Goal: Task Accomplishment & Management: Manage account settings

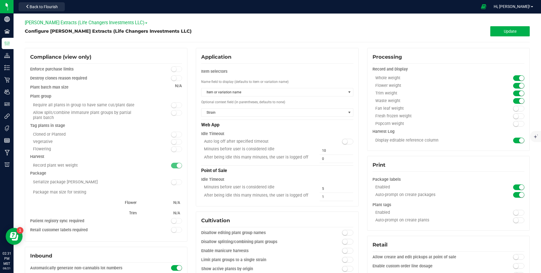
click at [169, 31] on span "Configure [PERSON_NAME] Extracts (Life Changers Investments LLC)" at bounding box center [108, 30] width 167 height 5
click at [163, 31] on span "Configure [PERSON_NAME] Extracts (Life Changers Investments LLC)" at bounding box center [108, 30] width 167 height 5
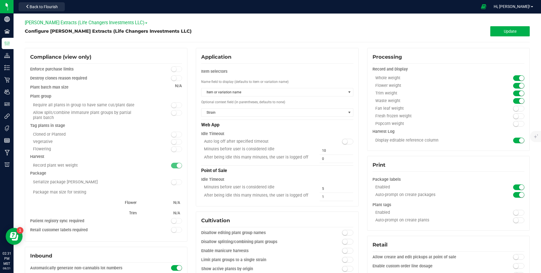
drag, startPoint x: 163, startPoint y: 31, endPoint x: 169, endPoint y: 30, distance: 5.7
click at [163, 31] on span "Configure [PERSON_NAME] Extracts (Life Changers Investments LLC)" at bounding box center [108, 30] width 167 height 5
click at [52, 6] on span "Back to Flourish" at bounding box center [44, 7] width 28 height 5
drag, startPoint x: 99, startPoint y: 7, endPoint x: 177, endPoint y: 164, distance: 175.4
click at [99, 6] on div at bounding box center [272, 6] width 410 height 11
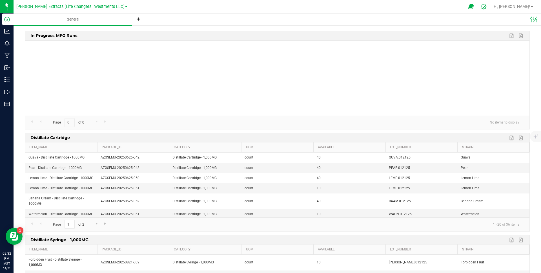
click at [486, 7] on icon at bounding box center [483, 6] width 5 height 5
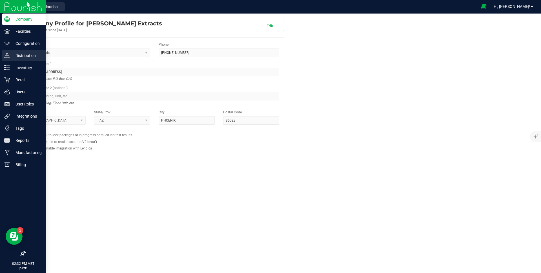
click at [21, 56] on p "Distribution" at bounding box center [27, 55] width 34 height 7
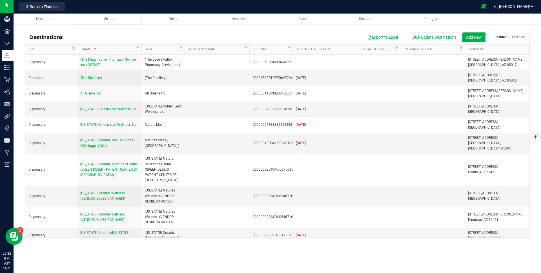
click at [115, 18] on span "Vendors" at bounding box center [110, 19] width 13 height 4
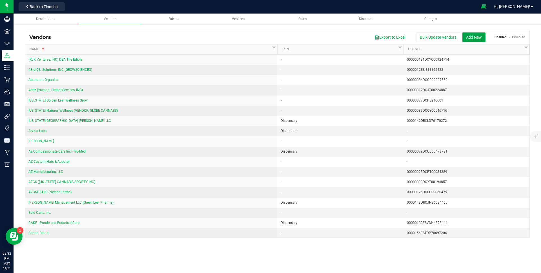
click at [473, 38] on button "Add New" at bounding box center [473, 37] width 23 height 10
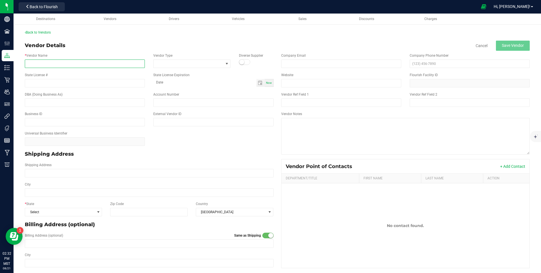
click at [68, 64] on input "* Vendor Name" at bounding box center [85, 63] width 120 height 8
type input "Columbia Basin Bioscience"
click at [51, 178] on div "Shipping Address" at bounding box center [149, 169] width 257 height 19
click at [57, 169] on input "Shipping Address" at bounding box center [149, 173] width 249 height 8
paste input "2250 US-395, Hermiston, OR 97838"
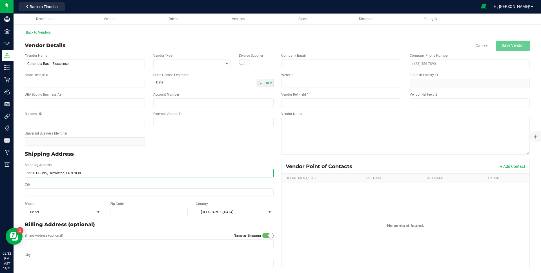
click at [77, 174] on input "2250 US-395, Hermiston, OR 97838" at bounding box center [149, 173] width 249 height 8
drag, startPoint x: 77, startPoint y: 174, endPoint x: 111, endPoint y: 205, distance: 46.1
click at [77, 175] on input "2250 US-395, Hermiston, OR 97838" at bounding box center [149, 173] width 249 height 8
type input "2250 US-395, Hermiston, [GEOGRAPHIC_DATA]"
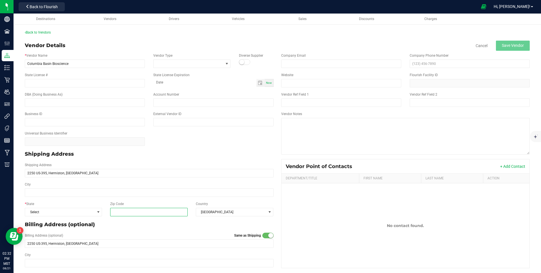
drag, startPoint x: 130, startPoint y: 212, endPoint x: 125, endPoint y: 212, distance: 5.4
click at [130, 212] on input "Zip Code" at bounding box center [149, 212] width 78 height 8
paste input "97838"
type input "97838"
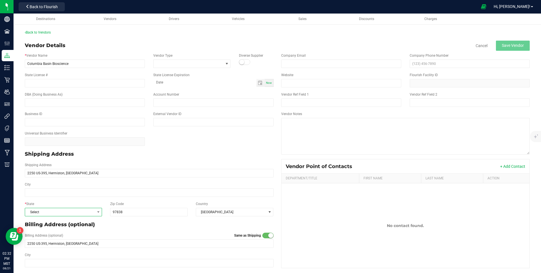
click at [79, 213] on span "Select" at bounding box center [60, 212] width 70 height 8
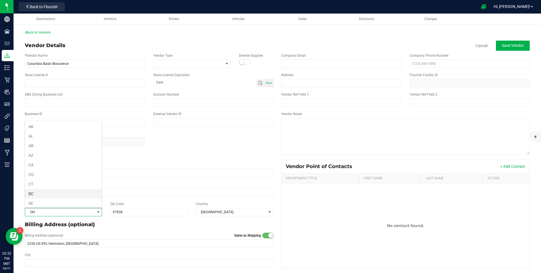
scroll to position [279, 0]
click at [41, 201] on li "OR" at bounding box center [63, 202] width 77 height 10
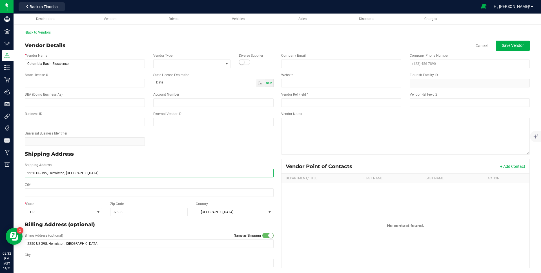
click at [58, 173] on input "2250 US-395, Hermiston, [GEOGRAPHIC_DATA]" at bounding box center [149, 173] width 249 height 8
drag, startPoint x: 58, startPoint y: 173, endPoint x: 51, endPoint y: 190, distance: 18.3
click at [58, 174] on input "2250 US-395, Hermiston, [GEOGRAPHIC_DATA]" at bounding box center [149, 173] width 249 height 8
type input "2250 US-395,, [GEOGRAPHIC_DATA]"
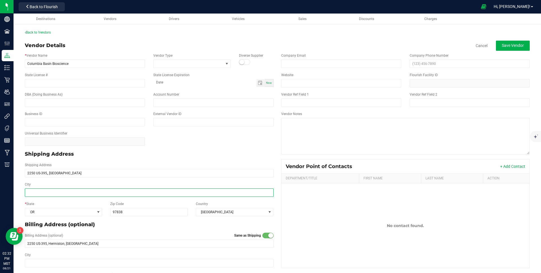
type input "2250 US-395,, [GEOGRAPHIC_DATA]"
drag, startPoint x: 50, startPoint y: 192, endPoint x: 66, endPoint y: 182, distance: 18.9
click at [50, 192] on input "City" at bounding box center [149, 192] width 249 height 8
paste input "Hermiston"
type input "Hermiston"
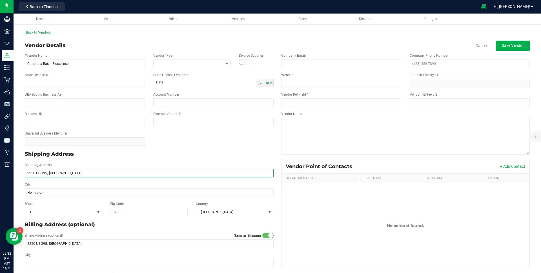
type input "Hermiston"
click at [77, 173] on input "2250 US-395,, [GEOGRAPHIC_DATA]" at bounding box center [149, 173] width 249 height 8
type input "2250 US-395"
click at [105, 164] on div "Shipping Address 2250 US-395" at bounding box center [149, 169] width 257 height 15
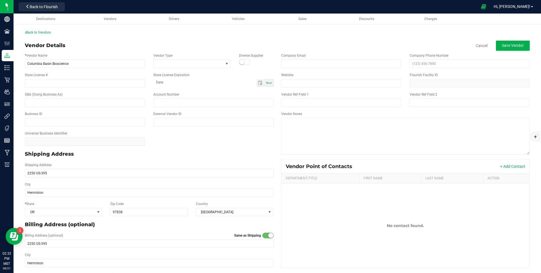
scroll to position [1, 0]
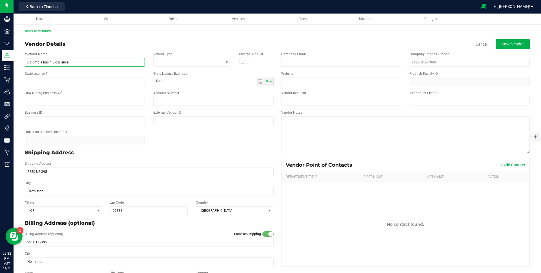
click at [89, 62] on input "Columbia Basin Bioscience" at bounding box center [85, 62] width 120 height 8
click at [68, 101] on input "text" at bounding box center [85, 101] width 120 height 8
paste input "Columbia Basin Bioscience"
type input "Columbia Basin Bioscience"
drag, startPoint x: 176, startPoint y: 37, endPoint x: 208, endPoint y: 44, distance: 32.9
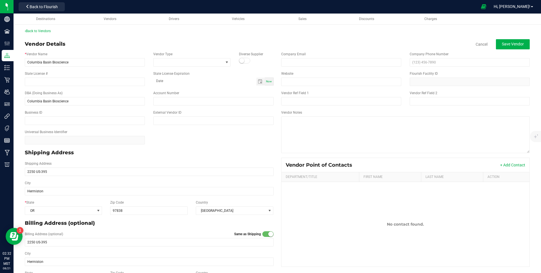
click at [176, 37] on div "Back to Vendors Vendor Details Cancel Save Vendor * Vendor Name Columbia Basin …" at bounding box center [277, 157] width 505 height 259
click at [520, 45] on span "Save Vendor" at bounding box center [513, 44] width 22 height 5
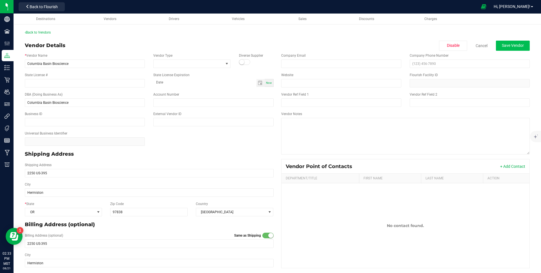
drag, startPoint x: 271, startPoint y: 38, endPoint x: 498, endPoint y: 45, distance: 227.4
click at [274, 38] on div "Back to Vendors Vendor Details Disable Cancel Save Vendor * Vendor Name Columbi…" at bounding box center [277, 159] width 505 height 259
click at [504, 44] on span "Save Vendor" at bounding box center [513, 45] width 22 height 5
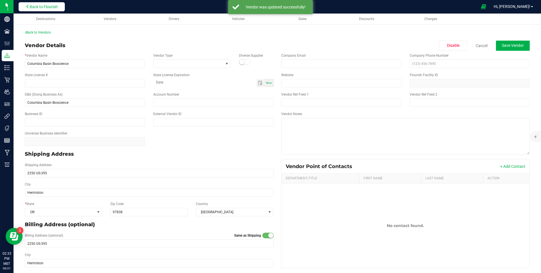
click at [53, 5] on span "Back to Flourish" at bounding box center [44, 7] width 28 height 5
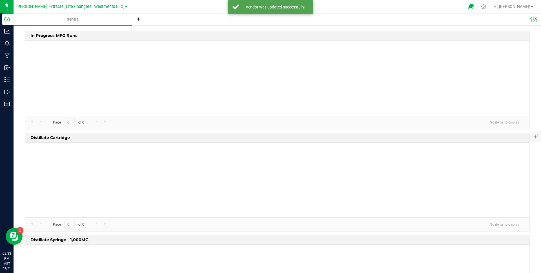
drag, startPoint x: 99, startPoint y: 8, endPoint x: 88, endPoint y: 1, distance: 13.1
click at [99, 8] on span "[PERSON_NAME] Extracts (Life Changers Investments LLC)" at bounding box center [70, 6] width 108 height 5
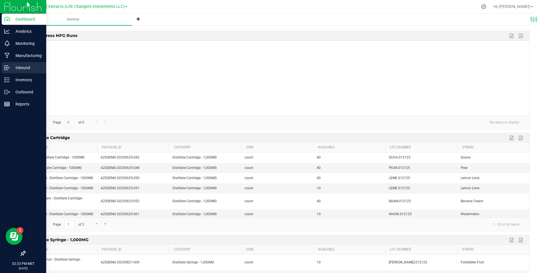
click at [7, 68] on line at bounding box center [7, 68] width 3 height 0
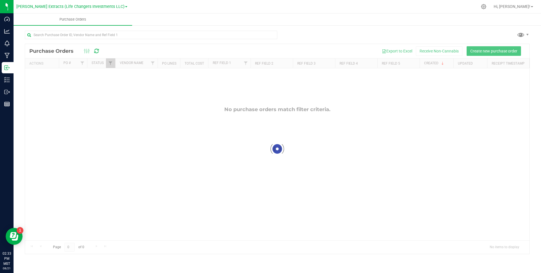
drag, startPoint x: 154, startPoint y: 4, endPoint x: 144, endPoint y: 17, distance: 16.8
click at [154, 5] on div at bounding box center [304, 6] width 348 height 11
click at [503, 53] on span "Create new purchase order" at bounding box center [493, 51] width 47 height 5
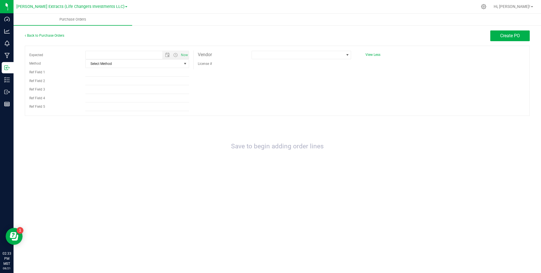
type input "8/21/2025 2:33 PM"
click at [291, 53] on span at bounding box center [298, 55] width 92 height 8
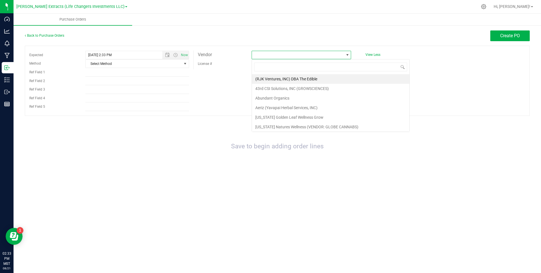
scroll to position [8, 99]
type input "col"
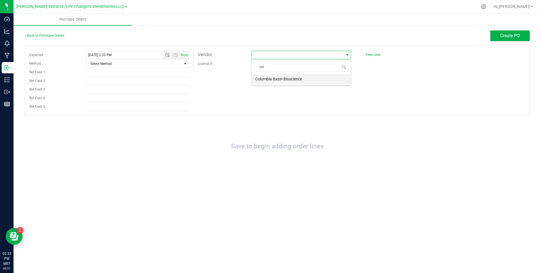
click at [295, 80] on li "Columbia Basin Bioscience" at bounding box center [301, 79] width 99 height 10
click at [294, 102] on div "Expected 8/21/2025 2:33 PM Now Method Select Method Select Method USPS UPS FedE…" at bounding box center [277, 81] width 505 height 70
click at [471, 95] on div "Expected 8/21/2025 2:33 PM Now Method Select Method Select Method USPS UPS FedE…" at bounding box center [277, 81] width 505 height 70
click at [228, 55] on div "Vendor" at bounding box center [220, 54] width 54 height 8
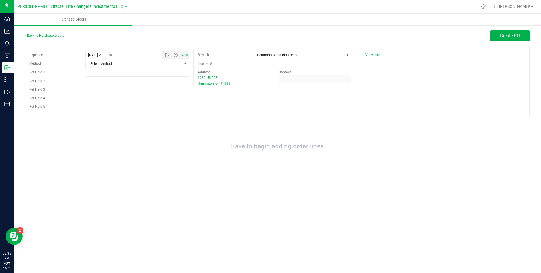
click at [228, 55] on div "Vendor" at bounding box center [220, 54] width 54 height 8
click at [222, 61] on div "License #" at bounding box center [220, 63] width 54 height 9
click at [225, 70] on div "Address" at bounding box center [233, 72] width 81 height 6
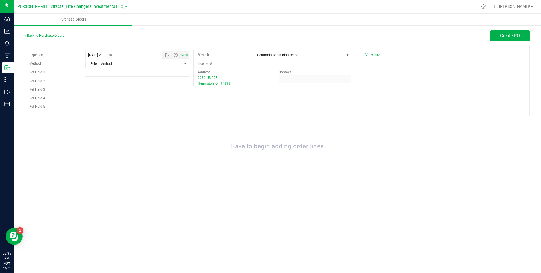
click at [225, 70] on div "Address" at bounding box center [233, 72] width 81 height 6
click at [237, 78] on div "2250 US-395 Hermiston, OR 97838" at bounding box center [234, 80] width 72 height 11
drag, startPoint x: 237, startPoint y: 78, endPoint x: 240, endPoint y: 81, distance: 4.6
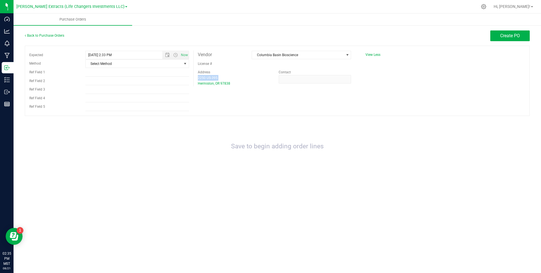
click at [237, 78] on div "2250 US-395 Hermiston, OR 97838" at bounding box center [234, 80] width 72 height 11
click at [241, 82] on div "2250 US-395 Hermiston, OR 97838" at bounding box center [234, 80] width 72 height 11
click at [230, 72] on div "Address" at bounding box center [233, 72] width 81 height 6
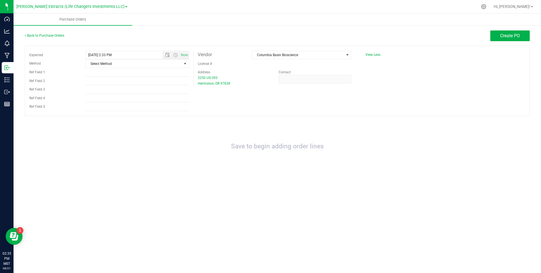
click at [230, 72] on div "Address" at bounding box center [233, 72] width 81 height 6
drag, startPoint x: 230, startPoint y: 72, endPoint x: 232, endPoint y: 59, distance: 12.6
click at [230, 72] on div "Address" at bounding box center [233, 72] width 81 height 6
click at [234, 54] on div "Vendor" at bounding box center [220, 54] width 54 height 8
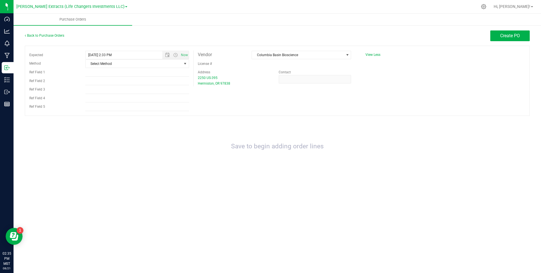
click at [234, 54] on div "Vendor" at bounding box center [220, 54] width 54 height 8
drag, startPoint x: 247, startPoint y: 50, endPoint x: 173, endPoint y: 59, distance: 74.1
click at [245, 50] on div "Expected 8/21/2025 2:33 PM Now Method Select Method Select Method USPS UPS FedE…" at bounding box center [277, 81] width 505 height 70
click at [495, 36] on button "Create PO" at bounding box center [509, 35] width 39 height 11
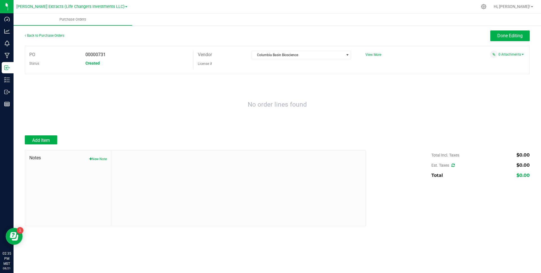
click at [308, 103] on div "No order lines found" at bounding box center [277, 105] width 505 height 50
click at [210, 53] on label "Vendor" at bounding box center [205, 54] width 14 height 8
click at [213, 53] on div "Vendor" at bounding box center [220, 54] width 54 height 8
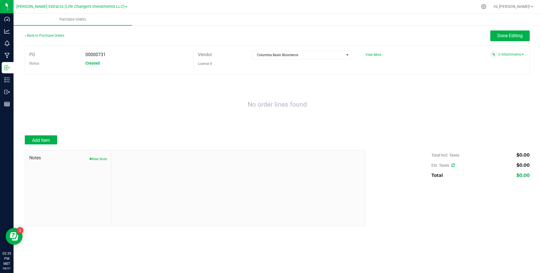
click at [213, 53] on div "Vendor" at bounding box center [220, 54] width 54 height 8
click at [111, 54] on div "00000731" at bounding box center [137, 54] width 112 height 8
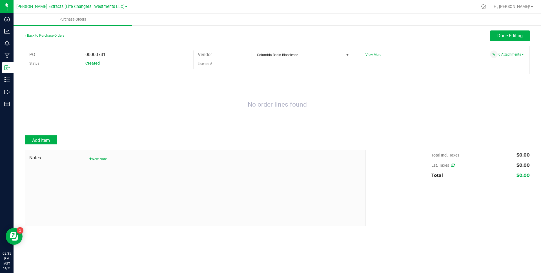
click at [105, 62] on div "Created" at bounding box center [137, 63] width 112 height 8
click at [114, 55] on div "00000731" at bounding box center [137, 54] width 112 height 8
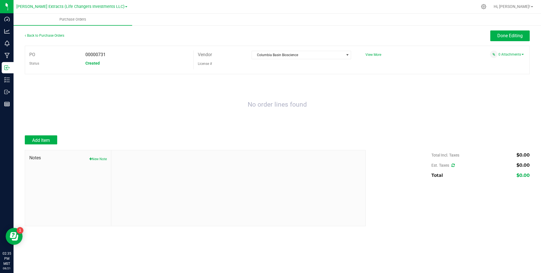
click at [108, 64] on div "Created" at bounding box center [137, 63] width 112 height 8
drag, startPoint x: 108, startPoint y: 64, endPoint x: 65, endPoint y: 127, distance: 76.2
click at [108, 64] on div "Created" at bounding box center [137, 63] width 112 height 8
click at [47, 142] on span "Add Item" at bounding box center [41, 139] width 18 height 5
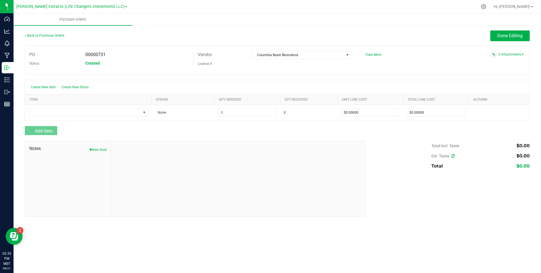
click at [164, 57] on div "00000731" at bounding box center [137, 54] width 112 height 8
click at [158, 63] on div "Created" at bounding box center [137, 63] width 112 height 8
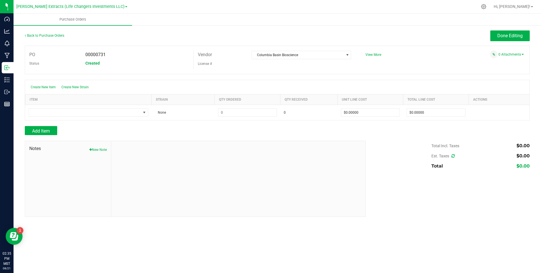
click at [158, 63] on div "Created" at bounding box center [137, 63] width 112 height 8
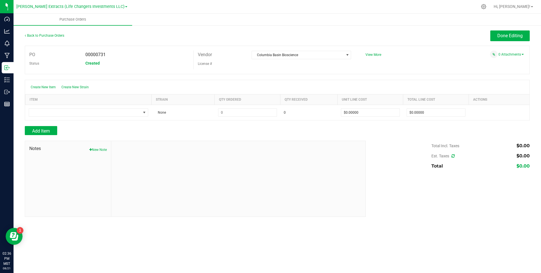
click at [162, 57] on div "00000731" at bounding box center [137, 54] width 112 height 8
click at [156, 65] on div "Created" at bounding box center [137, 63] width 112 height 8
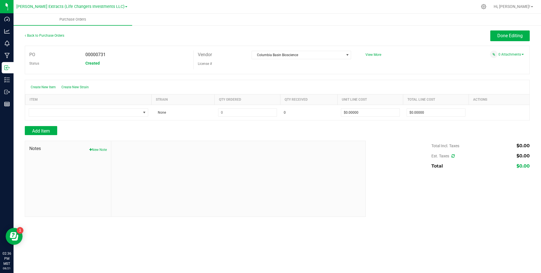
click at [156, 65] on div "Created" at bounding box center [137, 63] width 112 height 8
click at [163, 55] on div "00000731" at bounding box center [137, 54] width 112 height 8
click at [163, 54] on div "00000731" at bounding box center [137, 54] width 112 height 8
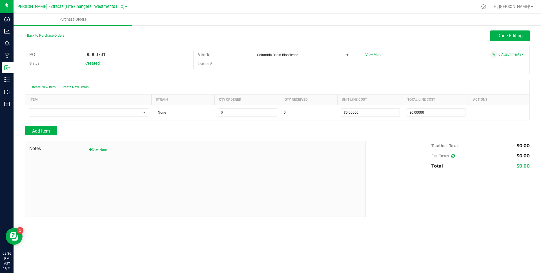
click at [163, 54] on div "00000731" at bounding box center [137, 54] width 112 height 8
click at [154, 69] on div "PO 00000731 Status Created" at bounding box center [109, 59] width 168 height 19
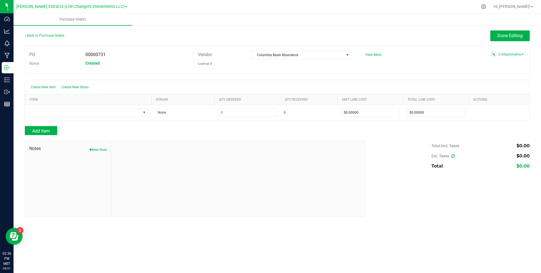
click at [163, 56] on div "00000731" at bounding box center [137, 54] width 112 height 8
click at [164, 56] on div "00000731" at bounding box center [137, 54] width 112 height 8
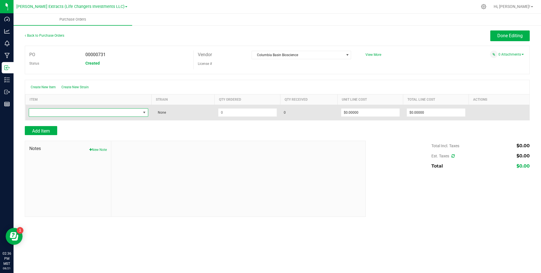
click at [108, 110] on span "NO DATA FOUND" at bounding box center [85, 112] width 112 height 8
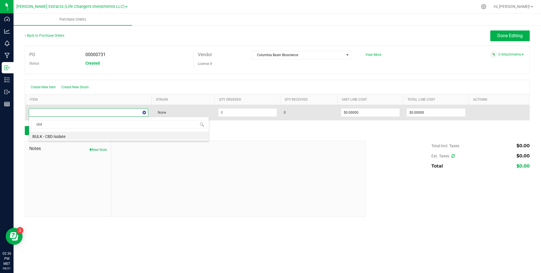
type input "cbd i"
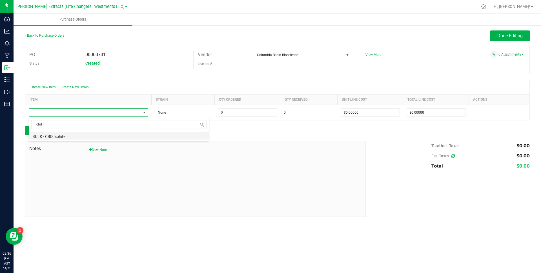
click at [89, 135] on li "BULK - CBD Isolate" at bounding box center [119, 136] width 180 height 8
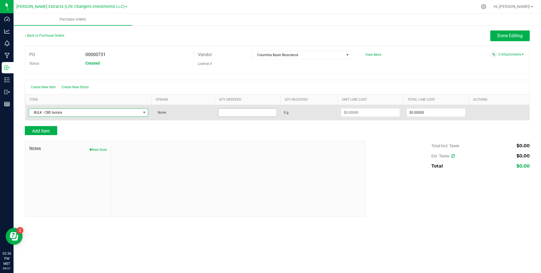
click at [255, 112] on input at bounding box center [247, 112] width 58 height 8
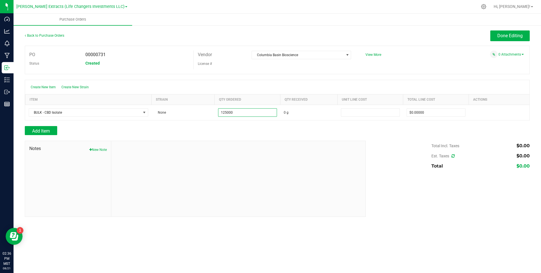
type input "125000.0000 g"
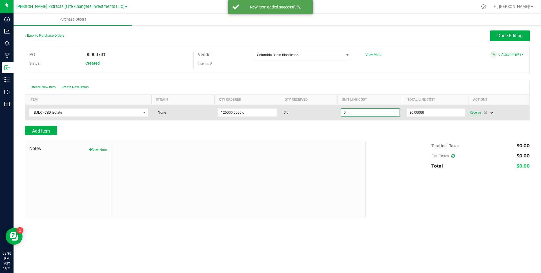
type input "$0.00000"
click at [473, 114] on span "Receive" at bounding box center [474, 112] width 11 height 7
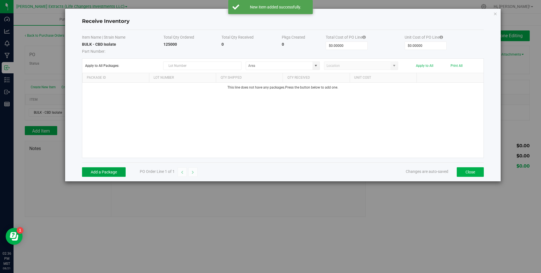
click at [110, 170] on button "Add a Package" at bounding box center [104, 172] width 44 height 10
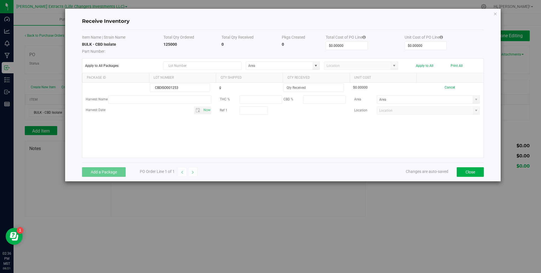
type input "CBDISO001253"
click at [173, 148] on div "CBDISO001253 g $0.00000 Cancel Harvest Name THC % CBD % Area Harvest Date Now R…" at bounding box center [282, 120] width 401 height 75
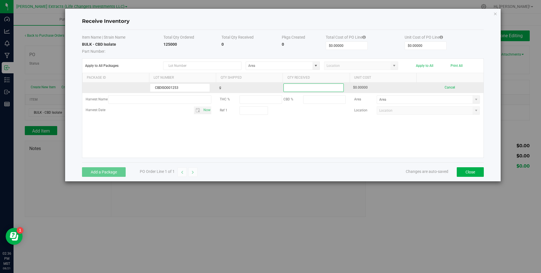
click at [304, 88] on input at bounding box center [313, 88] width 59 height 8
click at [306, 37] on th "Pkgs Created" at bounding box center [304, 37] width 44 height 7
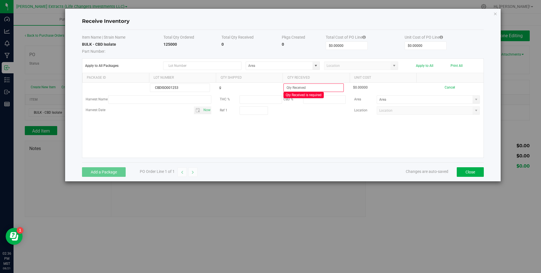
click at [306, 37] on th "Pkgs Created" at bounding box center [304, 37] width 44 height 7
click at [302, 41] on td "0" at bounding box center [304, 47] width 44 height 13
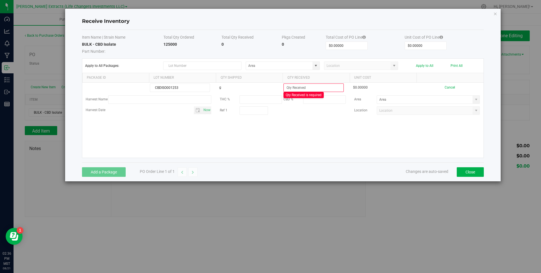
click at [315, 33] on div "Item Name | Strain Name Total Qty Ordered Total Qty Received Pkgs Created Total…" at bounding box center [283, 96] width 402 height 132
click at [304, 87] on input at bounding box center [313, 88] width 59 height 8
type input "125000.0000 g"
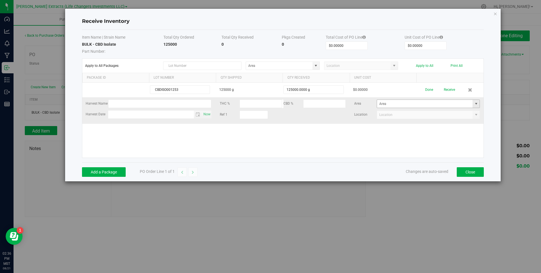
click at [474, 103] on span at bounding box center [476, 103] width 5 height 5
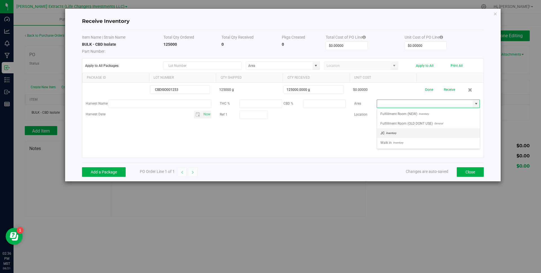
click at [407, 133] on li "JC Inventory" at bounding box center [428, 133] width 103 height 10
type input "JC"
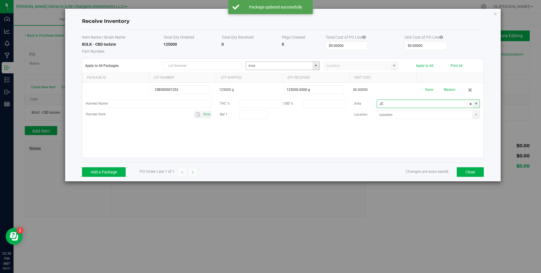
click at [318, 66] on span at bounding box center [315, 66] width 7 height 8
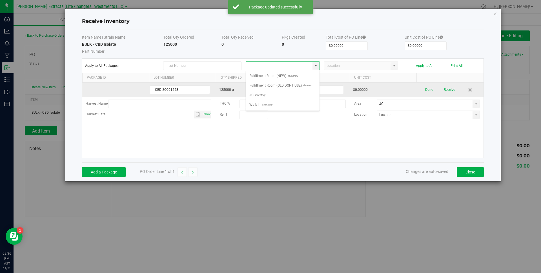
drag, startPoint x: 260, startPoint y: 96, endPoint x: 282, endPoint y: 93, distance: 21.9
click at [260, 96] on span "Inventory" at bounding box center [259, 95] width 12 height 8
type input "JC"
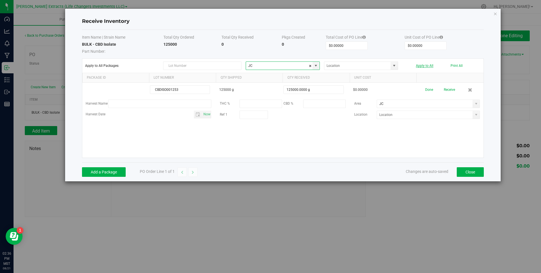
click at [423, 67] on button "Apply to All" at bounding box center [424, 66] width 17 height 4
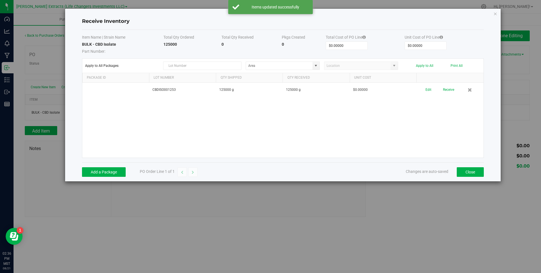
click at [473, 51] on td "$0.00000" at bounding box center [443, 47] width 79 height 13
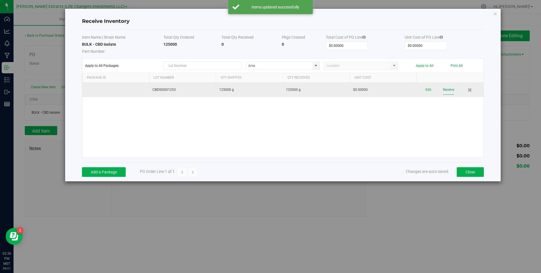
click at [446, 90] on button "Receive" at bounding box center [448, 90] width 11 height 10
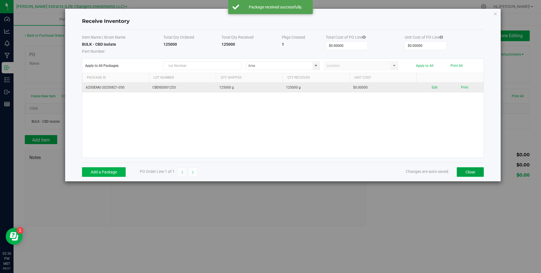
click at [459, 171] on button "Close" at bounding box center [470, 172] width 27 height 10
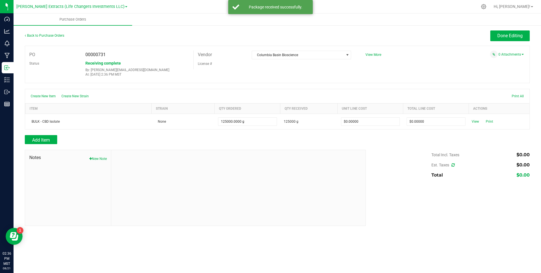
click at [462, 64] on div "PO 00000731 Status Receiving complete By: cameron@goldsmithextractsaz.com At: A…" at bounding box center [277, 64] width 505 height 37
click at [496, 37] on button "Done Editing" at bounding box center [509, 35] width 39 height 11
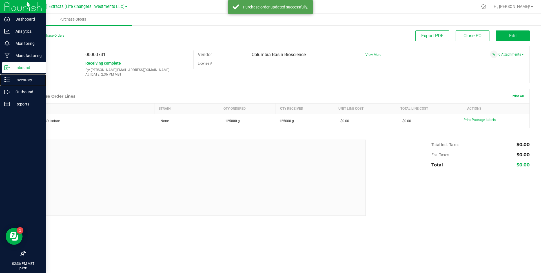
drag, startPoint x: 5, startPoint y: 78, endPoint x: 25, endPoint y: 64, distance: 25.1
click at [5, 78] on icon at bounding box center [5, 77] width 1 height 1
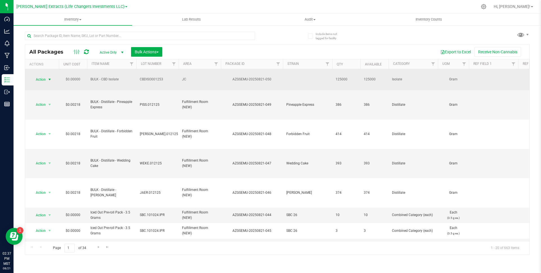
click at [49, 77] on span "select" at bounding box center [49, 79] width 5 height 5
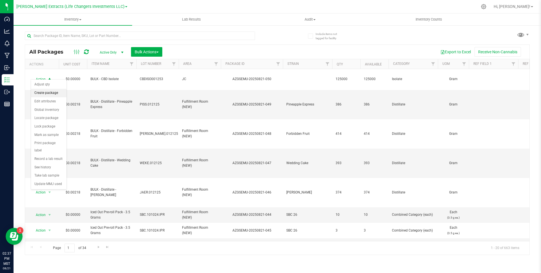
click at [44, 93] on li "Create package" at bounding box center [48, 93] width 35 height 8
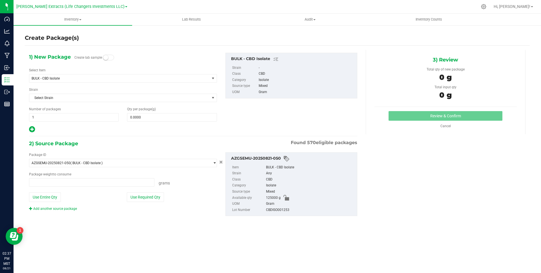
type input "0.0000 g"
click at [74, 119] on span "1 1" at bounding box center [74, 117] width 90 height 8
click at [166, 121] on span at bounding box center [172, 117] width 90 height 8
type input "0.0000"
type input "0"
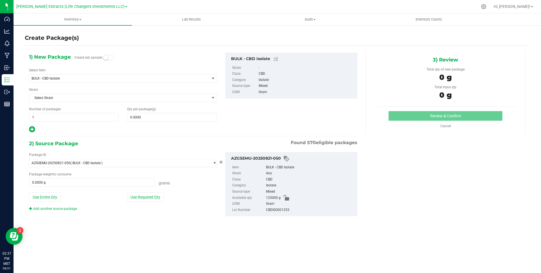
click at [255, 121] on div "1) New Package Create lab sample Select Item BULK - CBD Isolate 1 Gram WL Cartr…" at bounding box center [193, 93] width 337 height 80
click at [173, 119] on span at bounding box center [172, 117] width 90 height 8
type input "0.0000"
click at [155, 80] on span "BULK - CBD Isolate" at bounding box center [116, 78] width 169 height 4
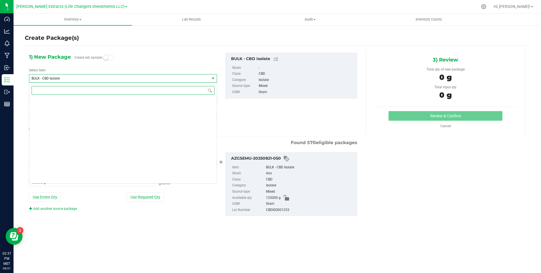
scroll to position [260, 0]
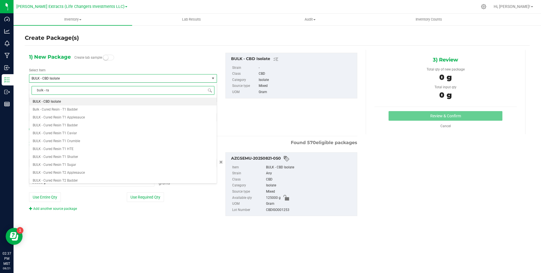
type input "bulk - raw"
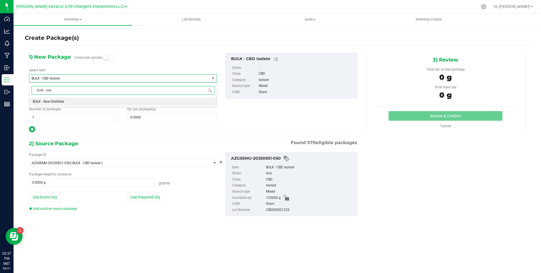
scroll to position [0, 0]
click at [55, 102] on span "BULK - Raw Distillate" at bounding box center [48, 101] width 31 height 4
type input "0.0000"
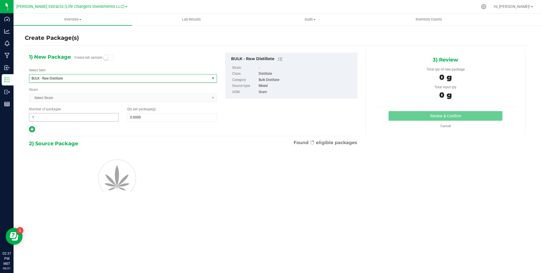
scroll to position [915, 0]
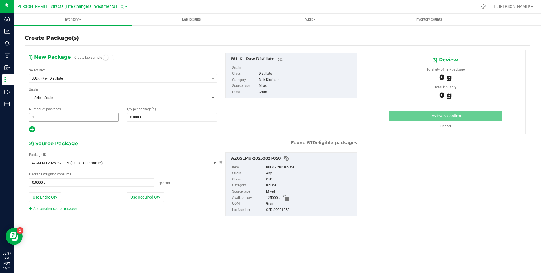
drag, startPoint x: 46, startPoint y: 117, endPoint x: 114, endPoint y: 117, distance: 67.6
click at [48, 117] on span "1 1" at bounding box center [74, 117] width 90 height 8
click at [149, 119] on span at bounding box center [172, 117] width 90 height 8
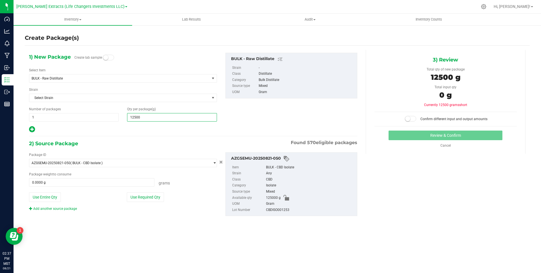
type input "125000"
type input "125,000.0000"
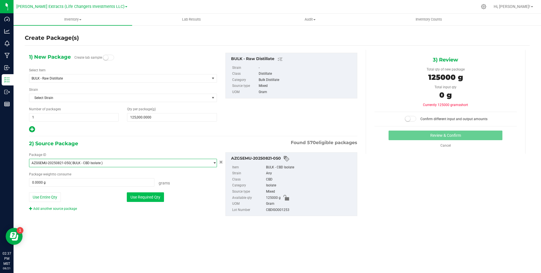
click at [136, 198] on button "Use Required Qty" at bounding box center [145, 197] width 37 height 10
type input "125000.0000 g"
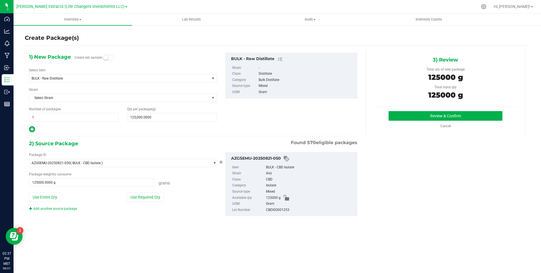
click at [404, 110] on div "3) Review Total qty of new package 125000 g Total input qty 125000 g Review & C…" at bounding box center [446, 92] width 160 height 84
click at [403, 115] on button "Review & Confirm" at bounding box center [445, 116] width 114 height 10
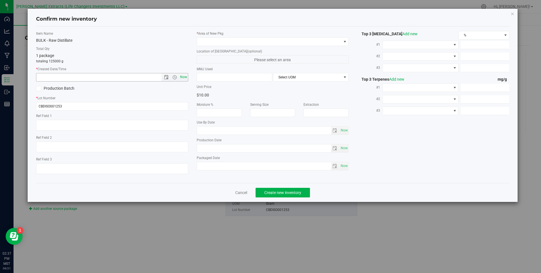
click at [186, 77] on span "Now" at bounding box center [184, 77] width 10 height 8
type input "8/21/2025 2:37 PM"
click at [87, 124] on textarea at bounding box center [112, 125] width 152 height 11
type textarea "4D"
click at [211, 42] on span at bounding box center [269, 42] width 144 height 8
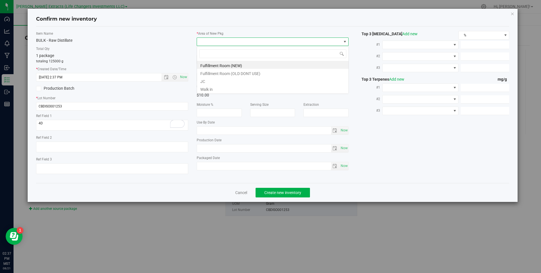
scroll to position [8, 152]
click at [208, 82] on li "JC" at bounding box center [273, 81] width 152 height 8
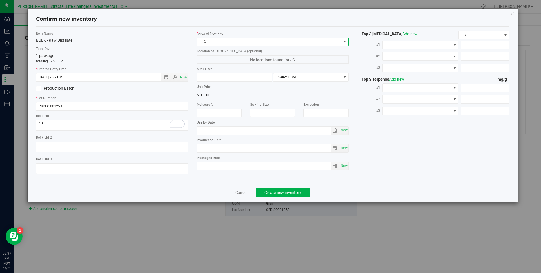
click at [162, 55] on div "1 package totaling 125000 g" at bounding box center [112, 58] width 152 height 11
click at [120, 108] on input "CBDISO001253" at bounding box center [112, 106] width 152 height 8
type input "0819D"
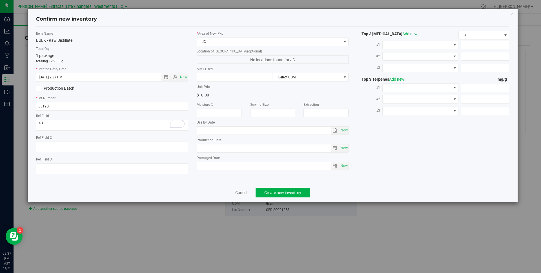
click at [117, 67] on label "* Created Date/Time" at bounding box center [112, 68] width 152 height 5
drag, startPoint x: 77, startPoint y: 49, endPoint x: 76, endPoint y: 52, distance: 2.9
click at [77, 49] on label "Total Qty" at bounding box center [112, 48] width 152 height 5
click at [76, 52] on div "Total Qty 1 package totaling 125000 g" at bounding box center [112, 54] width 152 height 17
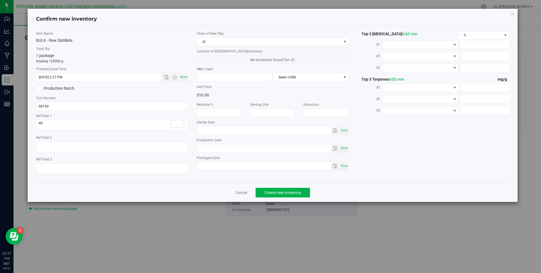
click at [82, 37] on div "Item Name BULK - Raw Distillate" at bounding box center [112, 37] width 152 height 12
click at [83, 32] on label "Item Name" at bounding box center [112, 33] width 152 height 5
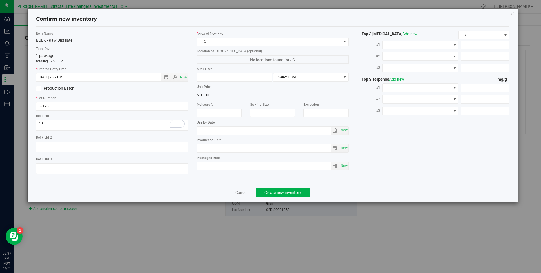
drag, startPoint x: 83, startPoint y: 32, endPoint x: 71, endPoint y: 50, distance: 21.2
click at [83, 32] on label "Item Name" at bounding box center [112, 33] width 152 height 5
click at [68, 53] on div "1 package totaling 125000 g" at bounding box center [112, 58] width 152 height 11
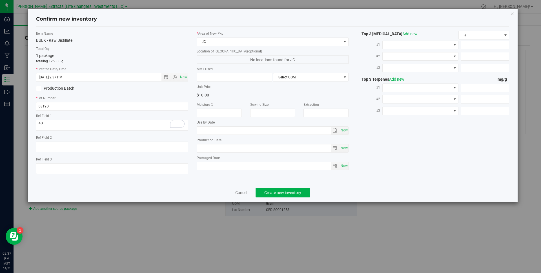
click at [68, 67] on label "* Created Date/Time" at bounding box center [112, 68] width 152 height 5
drag, startPoint x: 68, startPoint y: 67, endPoint x: 65, endPoint y: 54, distance: 12.6
click at [68, 67] on label "* Created Date/Time" at bounding box center [112, 68] width 152 height 5
click at [65, 54] on div "1 package totaling 125000 g" at bounding box center [112, 58] width 152 height 11
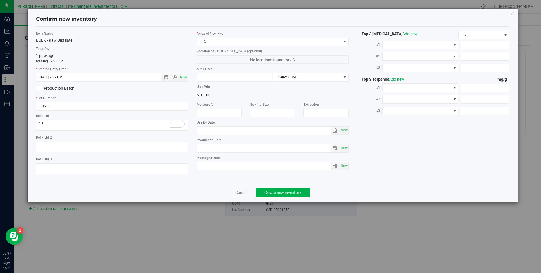
click at [65, 54] on div "1 package totaling 125000 g" at bounding box center [112, 58] width 152 height 11
drag, startPoint x: 65, startPoint y: 54, endPoint x: 71, endPoint y: 38, distance: 17.2
click at [65, 54] on div "1 package totaling 125000 g" at bounding box center [112, 58] width 152 height 11
click at [72, 35] on label "Item Name" at bounding box center [112, 33] width 152 height 5
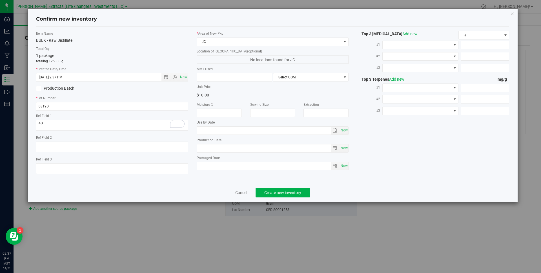
click at [72, 34] on label "Item Name" at bounding box center [112, 33] width 152 height 5
click at [63, 47] on label "Total Qty" at bounding box center [112, 48] width 152 height 5
drag, startPoint x: 63, startPoint y: 47, endPoint x: 64, endPoint y: 60, distance: 13.0
click at [63, 47] on label "Total Qty" at bounding box center [112, 48] width 152 height 5
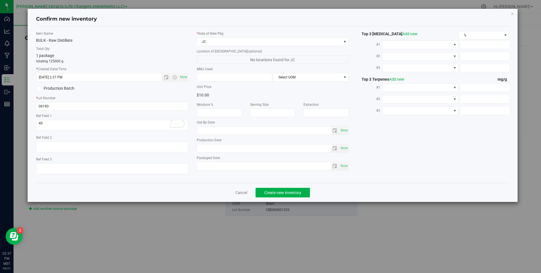
click at [64, 61] on p "totaling 125000 g" at bounding box center [112, 61] width 152 height 5
click at [83, 87] on label "Production Batch" at bounding box center [72, 88] width 72 height 6
click at [0, 0] on input "Production Batch" at bounding box center [0, 0] width 0 height 0
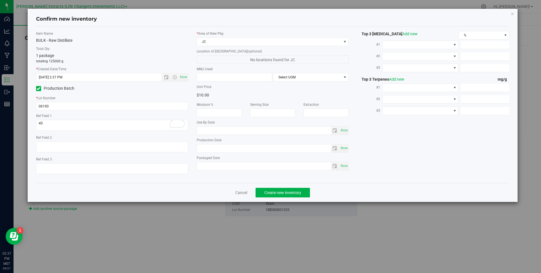
click at [83, 87] on label "Production Batch" at bounding box center [72, 88] width 72 height 6
click at [0, 0] on input "Production Batch" at bounding box center [0, 0] width 0 height 0
click at [82, 67] on label "* Created Date/Time" at bounding box center [112, 68] width 152 height 5
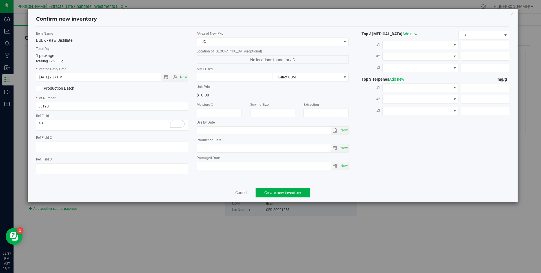
click at [81, 55] on div "1 package totaling 125000 g" at bounding box center [112, 58] width 152 height 11
click at [90, 39] on div "BULK - Raw Distillate" at bounding box center [112, 40] width 152 height 6
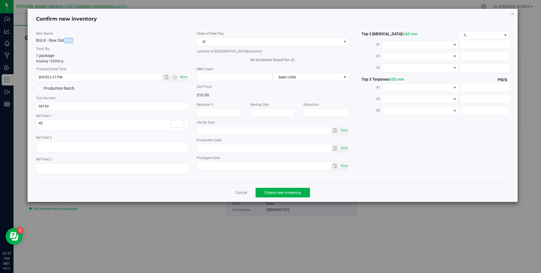
click at [90, 39] on div "BULK - Raw Distillate" at bounding box center [112, 40] width 152 height 6
click at [109, 16] on span "Confirm new inventory" at bounding box center [272, 18] width 473 height 7
click at [190, 32] on div "Item Name BULK - Raw Distillate Total Qty 1 package totaling 125000 g * Created…" at bounding box center [112, 104] width 161 height 147
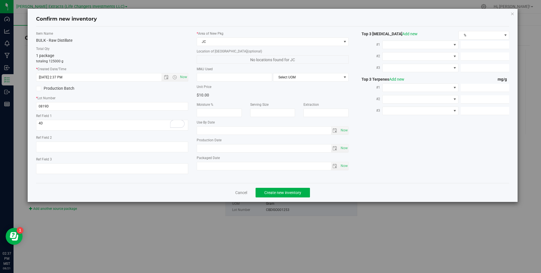
click at [190, 32] on div "Item Name BULK - Raw Distillate Total Qty 1 package totaling 125000 g * Created…" at bounding box center [112, 104] width 161 height 147
click at [232, 32] on label "* Area of New Pkg" at bounding box center [273, 33] width 152 height 5
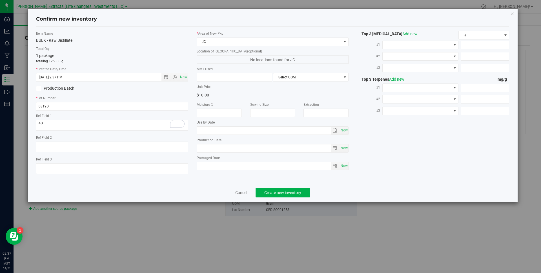
click at [232, 32] on label "* Area of New Pkg" at bounding box center [273, 33] width 152 height 5
click at [248, 49] on label "Location of New Pkg (optional)" at bounding box center [273, 51] width 152 height 5
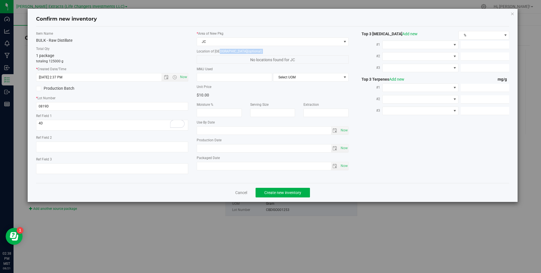
click at [248, 49] on label "Location of New Pkg (optional)" at bounding box center [273, 51] width 152 height 5
click at [237, 32] on label "* Area of New Pkg" at bounding box center [273, 33] width 152 height 5
click at [246, 19] on span "Confirm new inventory" at bounding box center [272, 18] width 473 height 7
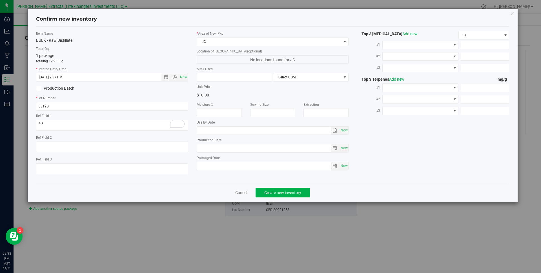
click at [246, 19] on span "Confirm new inventory" at bounding box center [272, 18] width 473 height 7
click at [246, 32] on label "* Area of New Pkg" at bounding box center [273, 33] width 152 height 5
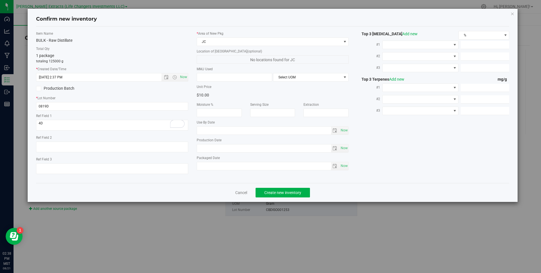
click at [246, 32] on label "* Area of New Pkg" at bounding box center [273, 33] width 152 height 5
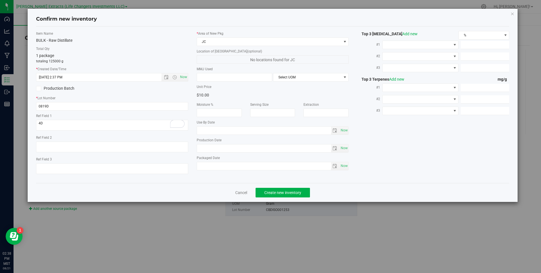
click at [246, 32] on label "* Area of New Pkg" at bounding box center [273, 33] width 152 height 5
click at [114, 18] on span "Confirm new inventory" at bounding box center [272, 18] width 473 height 7
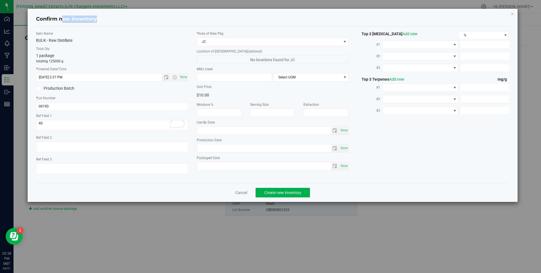
click at [114, 18] on span "Confirm new inventory" at bounding box center [272, 18] width 473 height 7
click at [288, 192] on span "Create new inventory" at bounding box center [282, 192] width 37 height 5
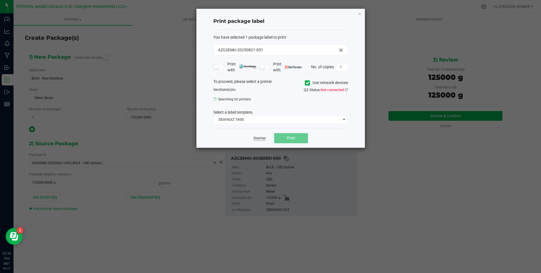
click at [256, 138] on link "Dismiss" at bounding box center [259, 138] width 12 height 5
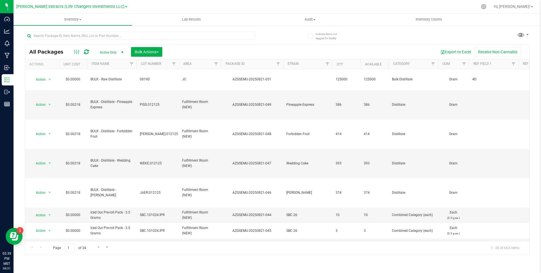
click at [405, 37] on div "All Packages Active Only Active Only Lab Samples Locked All Bulk Actions Add to…" at bounding box center [277, 140] width 505 height 228
click at [217, 5] on div at bounding box center [304, 6] width 348 height 11
click at [115, 5] on div "[PERSON_NAME] Extracts (Life Changers Investments LLC)" at bounding box center [72, 6] width 113 height 11
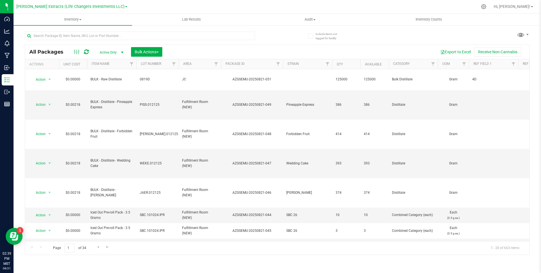
click at [115, 5] on div "[PERSON_NAME] Extracts (Life Changers Investments LLC)" at bounding box center [72, 6] width 113 height 11
click at [375, 40] on div "All Packages Active Only Active Only Lab Samples Locked All Bulk Actions Add to…" at bounding box center [277, 140] width 505 height 228
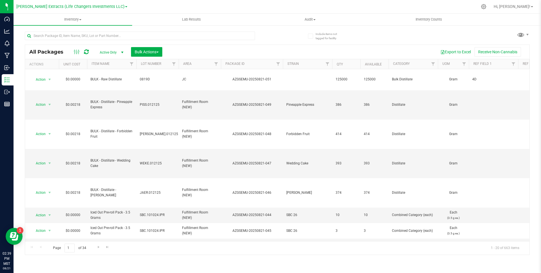
click at [377, 35] on div "All Packages Active Only Active Only Lab Samples Locked All Bulk Actions Add to…" at bounding box center [277, 140] width 505 height 228
click at [289, 36] on div "All Packages Active Only Active Only Lab Samples Locked All Bulk Actions Add to…" at bounding box center [277, 140] width 505 height 228
click at [291, 35] on div "All Packages Active Only Active Only Lab Samples Locked All Bulk Actions Add to…" at bounding box center [277, 140] width 505 height 228
click at [293, 35] on div "All Packages Active Only Active Only Lab Samples Locked All Bulk Actions Add to…" at bounding box center [277, 140] width 505 height 228
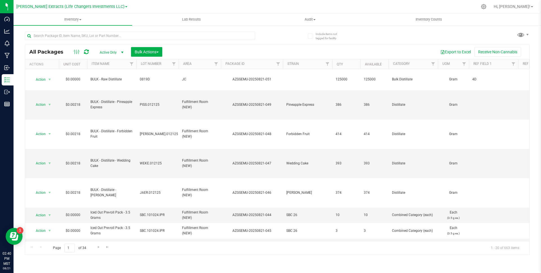
click at [322, 26] on div "Include items not tagged for facility" at bounding box center [324, 33] width 40 height 15
drag, startPoint x: 269, startPoint y: 32, endPoint x: 430, endPoint y: 48, distance: 161.8
click at [273, 34] on div at bounding box center [151, 35] width 252 height 18
drag, startPoint x: 446, startPoint y: 8, endPoint x: 465, endPoint y: 7, distance: 19.7
click at [446, 8] on div at bounding box center [304, 6] width 348 height 11
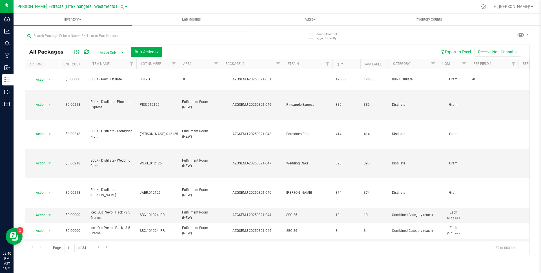
click at [154, 7] on div at bounding box center [304, 6] width 348 height 11
click at [297, 50] on div "Export to Excel Receive Non-Cannabis" at bounding box center [345, 52] width 359 height 10
click at [279, 34] on div "All Packages Active Only Active Only Lab Samples Locked All Bulk Actions Add to…" at bounding box center [277, 140] width 505 height 228
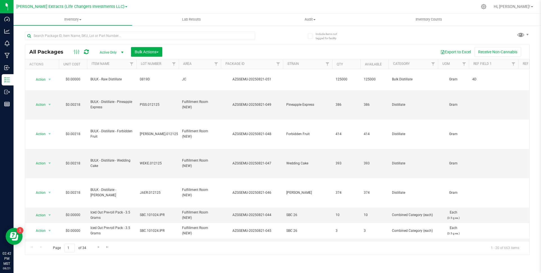
click at [279, 34] on div "All Packages Active Only Active Only Lab Samples Locked All Bulk Actions Add to…" at bounding box center [277, 140] width 505 height 228
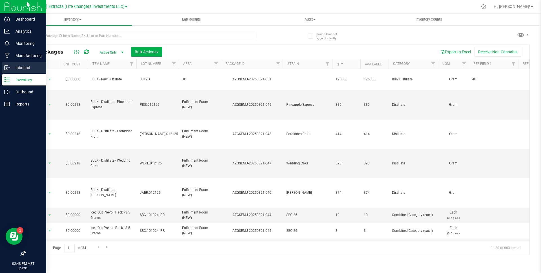
click at [7, 68] on icon at bounding box center [7, 68] width 6 height 6
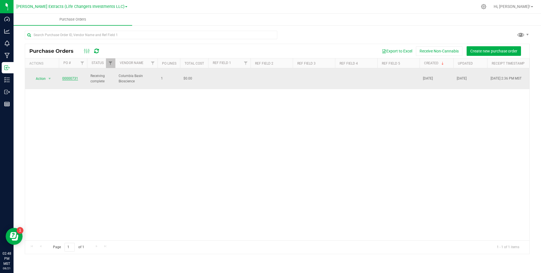
click at [74, 76] on link "00000731" at bounding box center [70, 78] width 16 height 4
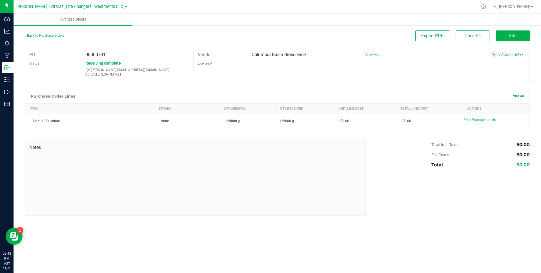
click at [371, 55] on span "View More" at bounding box center [373, 55] width 16 height 4
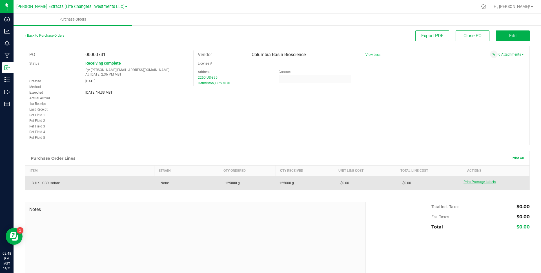
click at [473, 180] on span "Print Package Labels" at bounding box center [479, 182] width 32 height 4
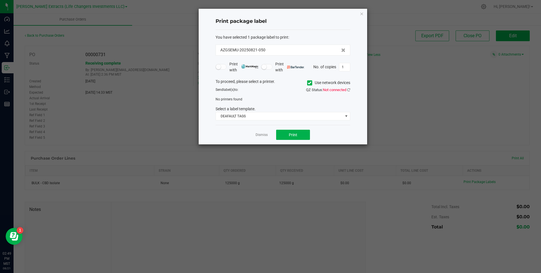
drag, startPoint x: 261, startPoint y: 135, endPoint x: 408, endPoint y: 165, distance: 150.0
click at [261, 135] on link "Dismiss" at bounding box center [261, 134] width 12 height 5
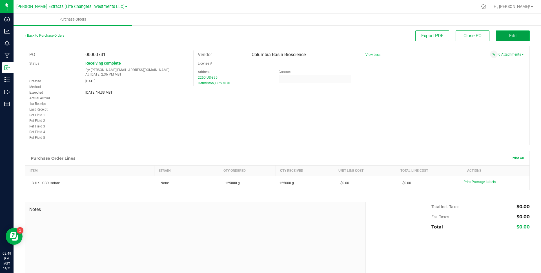
click at [499, 37] on button "Edit" at bounding box center [513, 35] width 34 height 11
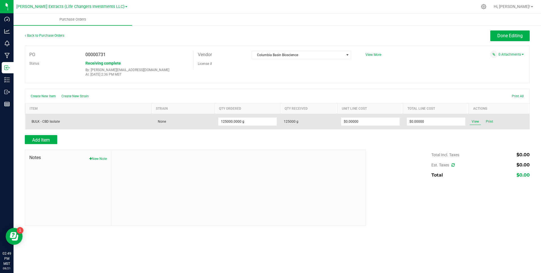
click at [474, 122] on span "View" at bounding box center [474, 121] width 11 height 7
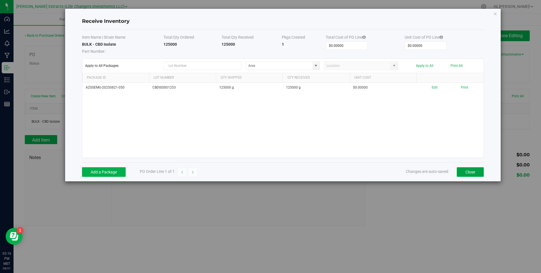
click at [475, 172] on button "Close" at bounding box center [470, 172] width 27 height 10
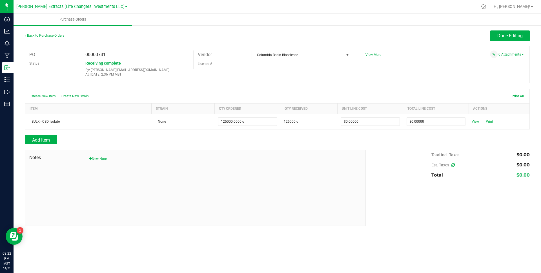
click at [131, 6] on div at bounding box center [304, 6] width 348 height 11
drag, startPoint x: 131, startPoint y: 6, endPoint x: 135, endPoint y: 5, distance: 3.7
click at [131, 6] on div at bounding box center [304, 6] width 348 height 11
drag, startPoint x: 157, startPoint y: 5, endPoint x: 163, endPoint y: 4, distance: 5.7
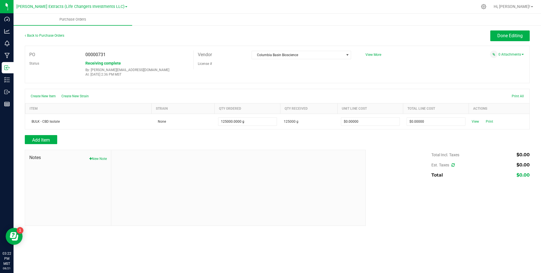
click at [158, 5] on div at bounding box center [304, 6] width 348 height 11
click at [412, 52] on div "0 Attachments" at bounding box center [442, 54] width 163 height 8
click at [428, 30] on div "Done Editing" at bounding box center [340, 35] width 379 height 11
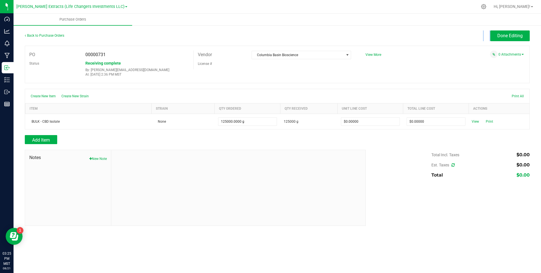
click at [428, 30] on div "Done Editing" at bounding box center [340, 35] width 379 height 11
click at [222, 62] on div "License #" at bounding box center [220, 63] width 54 height 9
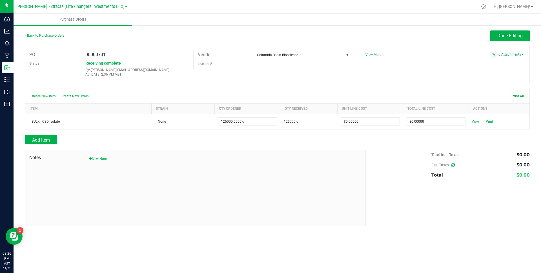
click at [222, 62] on div "License #" at bounding box center [220, 63] width 54 height 9
click at [223, 51] on div "Vendor" at bounding box center [220, 54] width 54 height 8
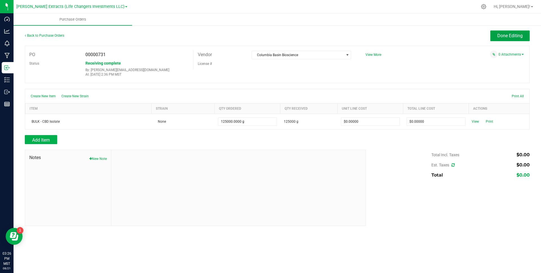
click at [500, 35] on span "Done Editing" at bounding box center [509, 35] width 25 height 5
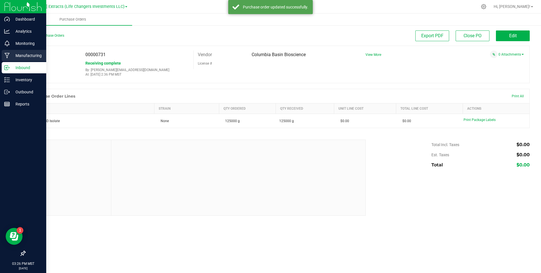
drag, startPoint x: 20, startPoint y: 57, endPoint x: 17, endPoint y: 59, distance: 3.2
click at [20, 57] on p "Manufacturing" at bounding box center [27, 55] width 34 height 7
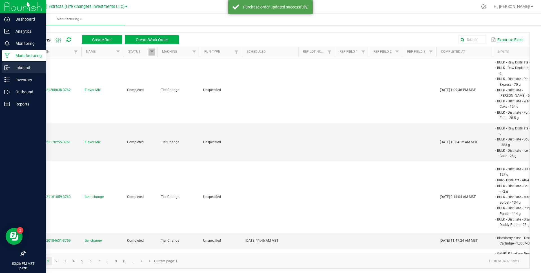
click at [6, 66] on icon at bounding box center [6, 68] width 3 height 4
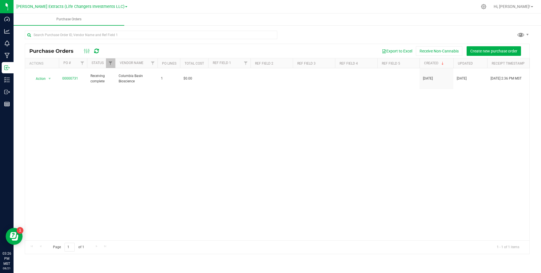
click at [215, 53] on div "Export to Excel Receive Non-Cannabis Create new purchase order" at bounding box center [315, 51] width 420 height 10
drag, startPoint x: 234, startPoint y: 50, endPoint x: 250, endPoint y: 48, distance: 16.3
click at [234, 50] on div "Export to Excel Receive Non-Cannabis Create new purchase order" at bounding box center [315, 51] width 420 height 10
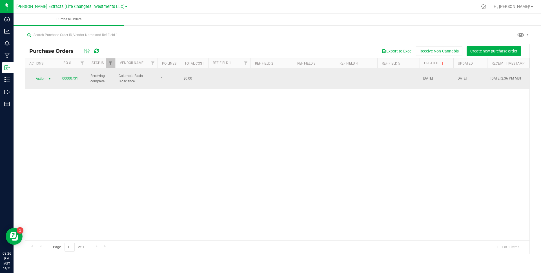
click at [37, 75] on span "Action" at bounding box center [38, 79] width 15 height 8
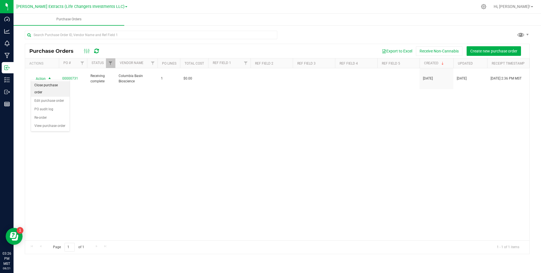
click at [49, 90] on li "Close purchase order" at bounding box center [50, 88] width 39 height 15
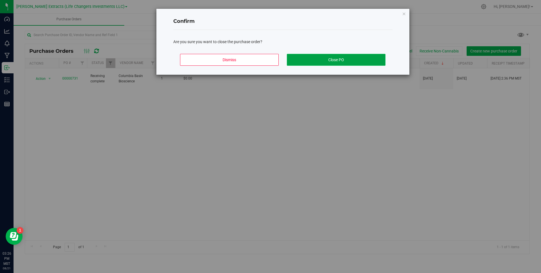
click at [336, 55] on button "Close PO" at bounding box center [336, 60] width 99 height 12
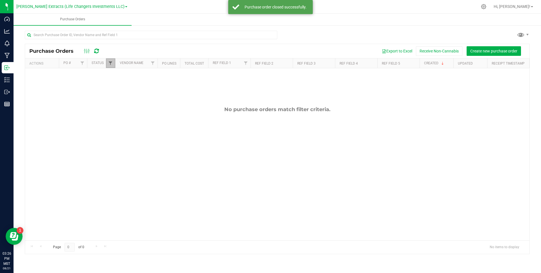
click at [111, 63] on span "Filter" at bounding box center [110, 63] width 5 height 5
click at [122, 87] on span "Select All" at bounding box center [125, 87] width 14 height 3
click at [115, 87] on input "Select All" at bounding box center [114, 87] width 4 height 4
checkbox input "true"
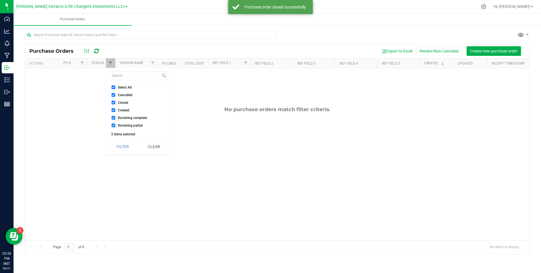
checkbox input "true"
click at [119, 150] on button "Filter" at bounding box center [122, 146] width 27 height 12
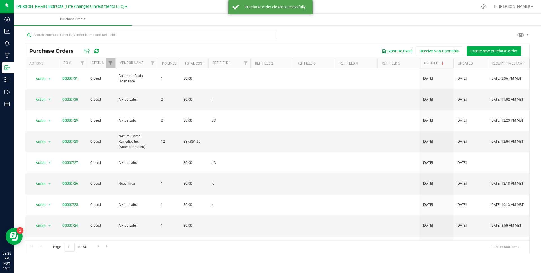
click at [212, 49] on div "Export to Excel Receive Non-Cannabis Create new purchase order" at bounding box center [315, 51] width 420 height 10
click at [141, 49] on div "Export to Excel Receive Non-Cannabis Create new purchase order" at bounding box center [315, 51] width 420 height 10
click at [167, 48] on div "Export to Excel Receive Non-Cannabis Create new purchase order" at bounding box center [315, 51] width 420 height 10
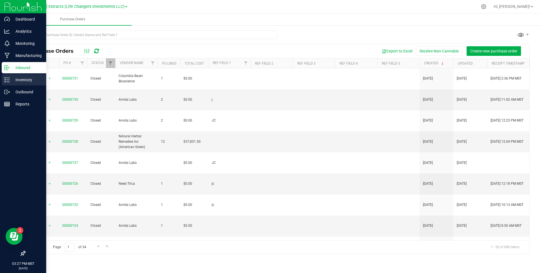
click at [12, 84] on div "Inventory" at bounding box center [24, 79] width 44 height 11
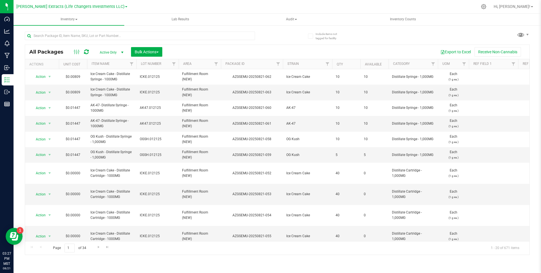
drag, startPoint x: 412, startPoint y: 45, endPoint x: 214, endPoint y: 0, distance: 203.0
click at [412, 45] on div "All Packages Active Only Active Only Lab Samples Locked All Bulk Actions Add to…" at bounding box center [277, 52] width 504 height 14
